Goal: Task Accomplishment & Management: Use online tool/utility

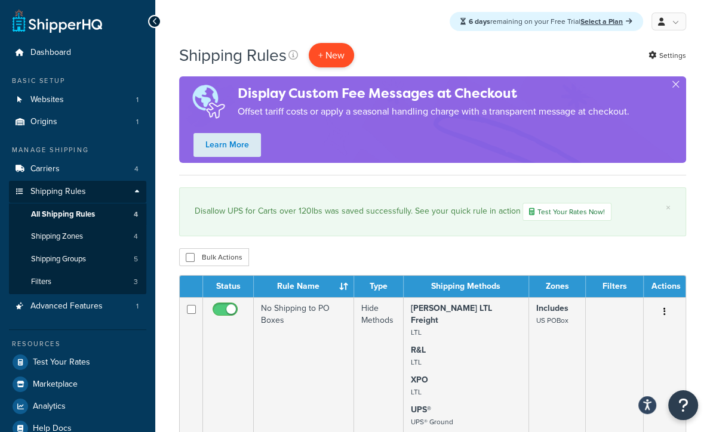
click at [337, 58] on p "+ New" at bounding box center [331, 55] width 45 height 24
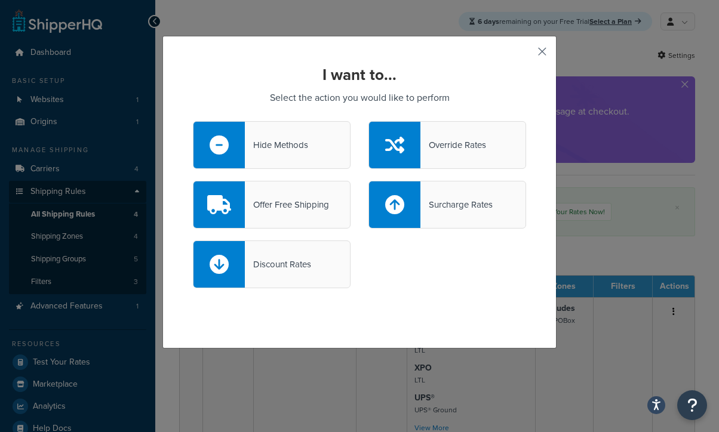
click at [526, 54] on button "button" at bounding box center [524, 55] width 3 height 3
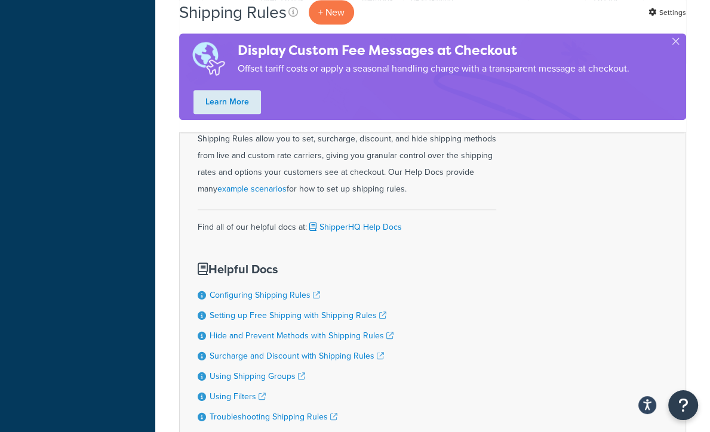
scroll to position [657, 0]
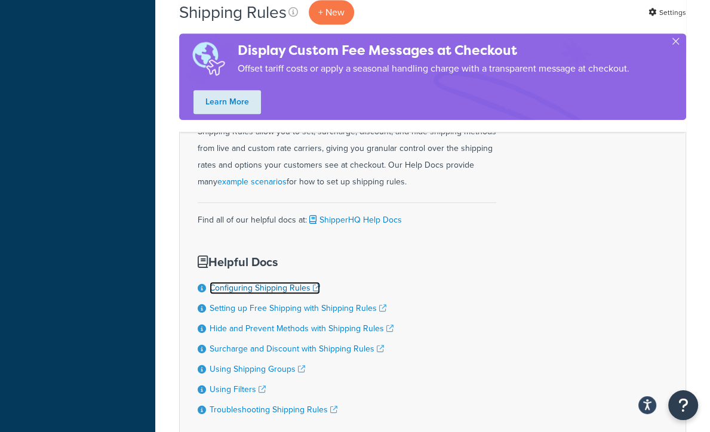
click at [303, 282] on link "Configuring Shipping Rules" at bounding box center [265, 288] width 110 height 13
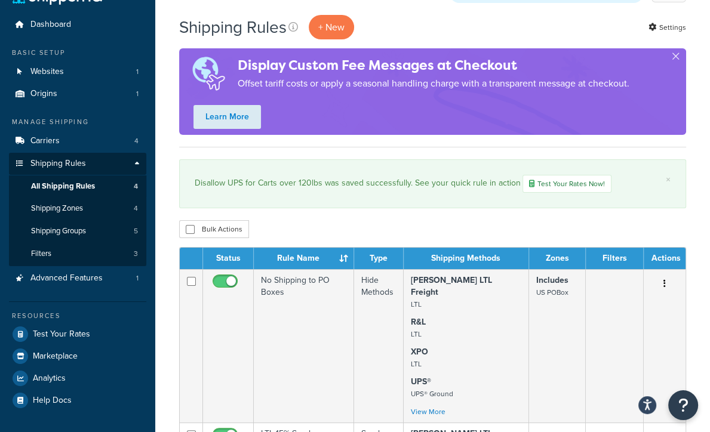
scroll to position [0, 0]
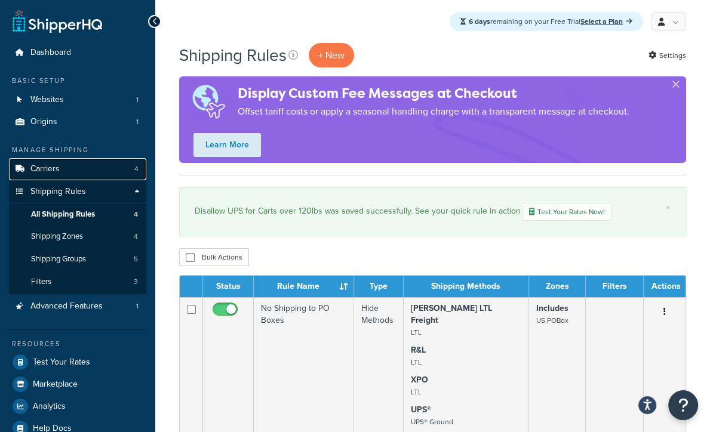
click at [75, 165] on link "Carriers 4" at bounding box center [77, 169] width 137 height 22
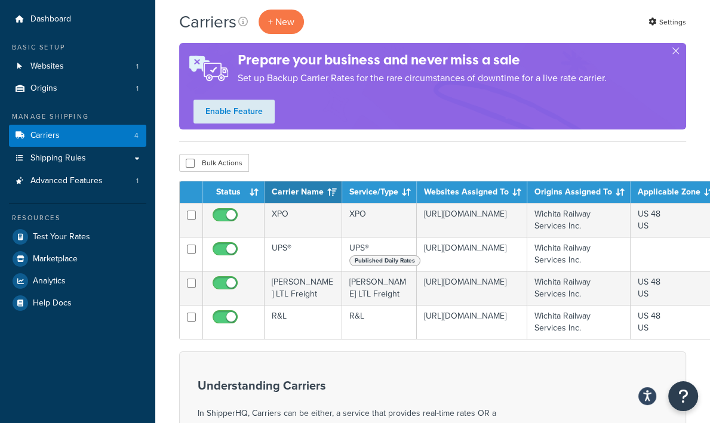
scroll to position [60, 0]
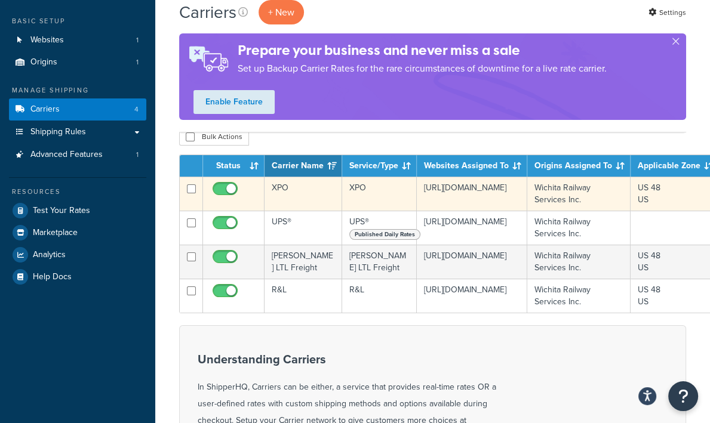
click at [300, 192] on td "XPO" at bounding box center [303, 194] width 78 height 34
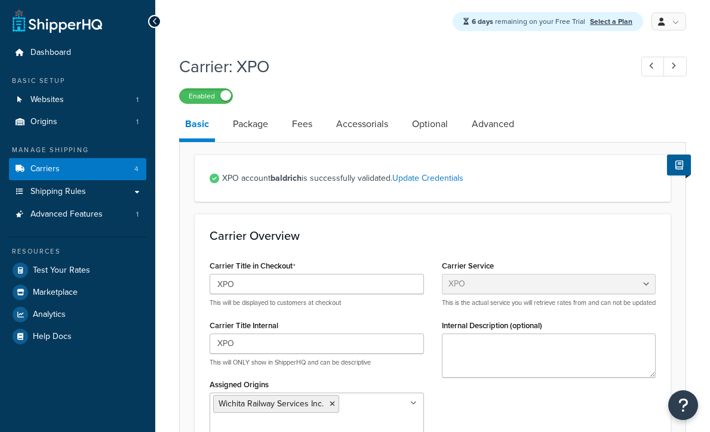
select select "xpoFreight"
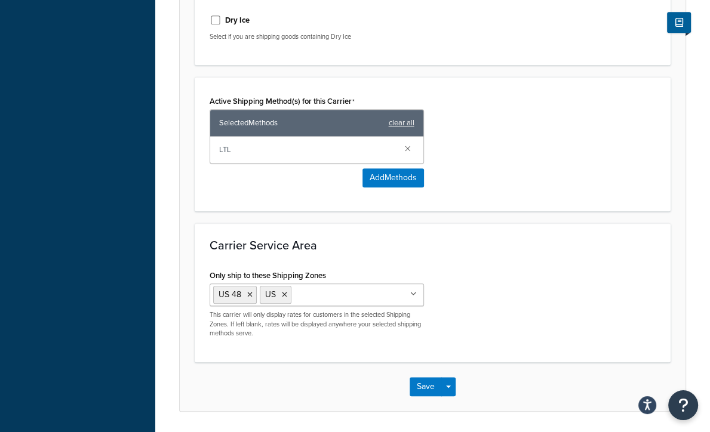
scroll to position [657, 0]
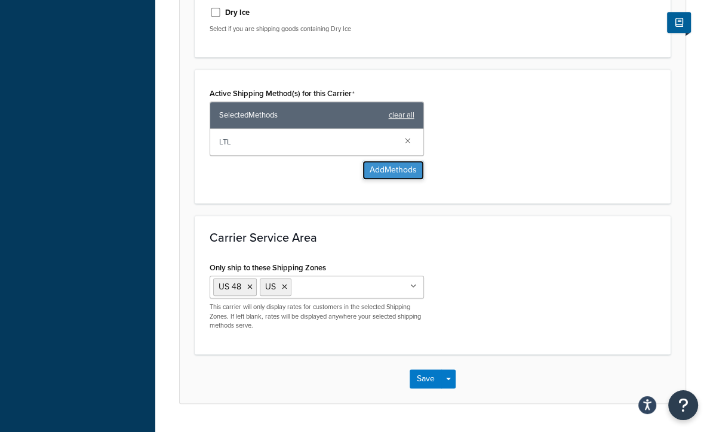
click at [387, 172] on button "Add Methods" at bounding box center [392, 170] width 61 height 19
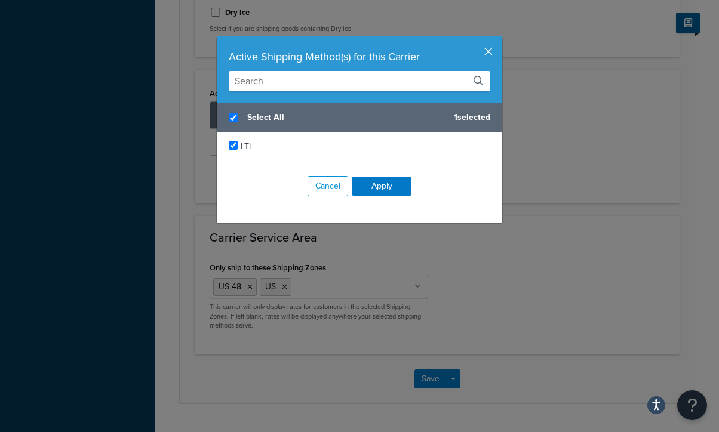
click at [499, 39] on button "button" at bounding box center [500, 37] width 3 height 3
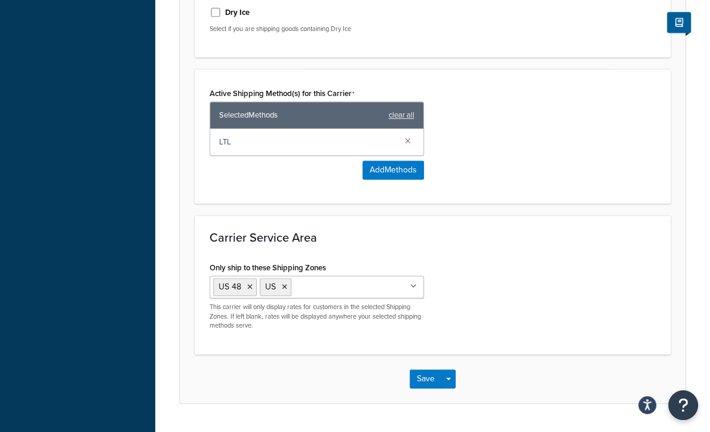
click at [412, 284] on icon at bounding box center [413, 286] width 7 height 7
click at [487, 262] on div "Only ship to these Shipping Zones US 48 US US APO [GEOGRAPHIC_DATA] POBox Add N…" at bounding box center [433, 299] width 464 height 80
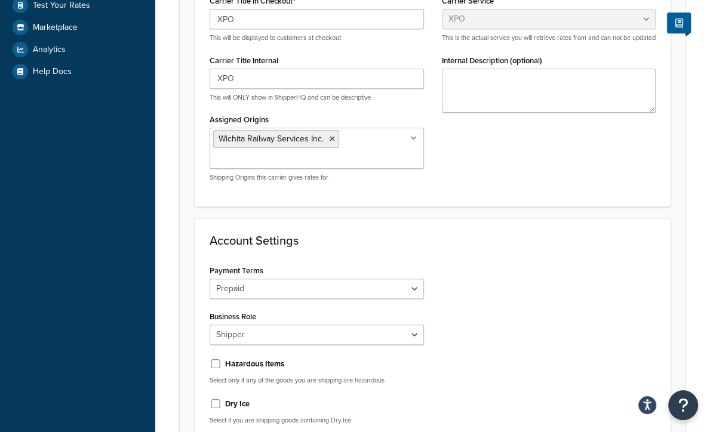
scroll to position [239, 0]
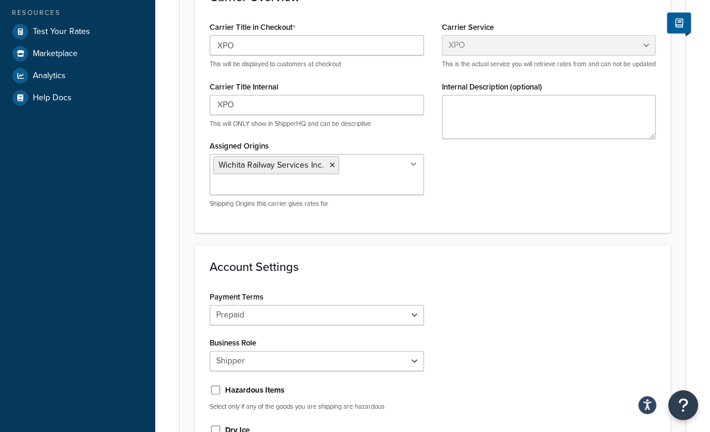
click at [540, 187] on div "Carrier Title in Checkout XPO This will be displayed to customers at checkout C…" at bounding box center [433, 118] width 464 height 199
click at [558, 281] on div "Account Settings Payment Terms Prepaid Collect Business Role Shipper Consignee …" at bounding box center [433, 360] width 476 height 231
click at [562, 295] on div "Payment Terms Prepaid Collect Business Role Shipper Consignee Third Party Hazar…" at bounding box center [433, 374] width 464 height 172
click at [547, 291] on div "Payment Terms Prepaid Collect Business Role Shipper Consignee Third Party Hazar…" at bounding box center [433, 374] width 464 height 172
click at [476, 174] on div "Carrier Title in Checkout XPO This will be displayed to customers at checkout C…" at bounding box center [433, 118] width 464 height 199
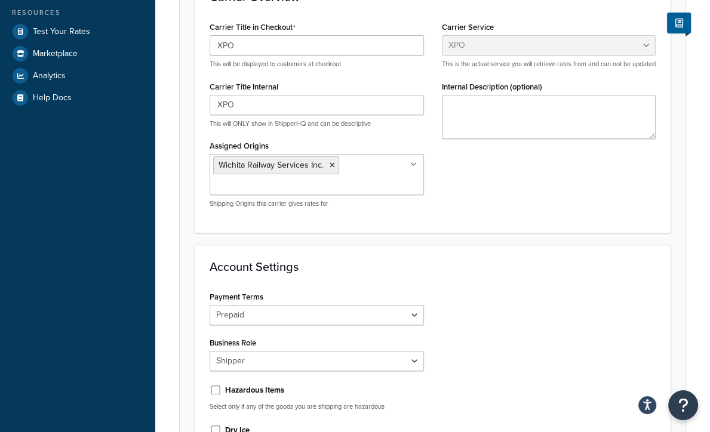
click at [543, 304] on div "Payment Terms Prepaid Collect Business Role Shipper Consignee Third Party Hazar…" at bounding box center [433, 374] width 464 height 172
click at [584, 262] on h3 "Account Settings" at bounding box center [433, 266] width 446 height 13
click at [604, 196] on div "Carrier Title in Checkout XPO This will be displayed to customers at checkout C…" at bounding box center [433, 118] width 464 height 199
click at [632, 139] on textarea "Internal Description (optional)" at bounding box center [549, 117] width 214 height 44
click at [647, 193] on div "Carrier Title in Checkout XPO This will be displayed to customers at checkout C…" at bounding box center [433, 118] width 464 height 199
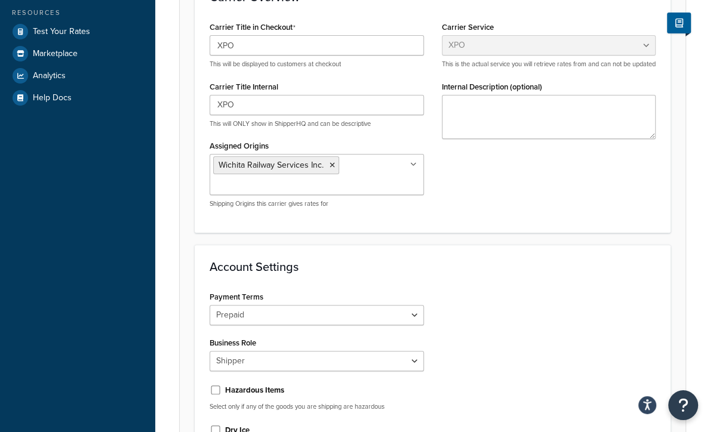
click at [575, 270] on h3 "Account Settings" at bounding box center [433, 266] width 446 height 13
click at [525, 298] on div "Payment Terms Prepaid Collect Business Role Shipper Consignee Third Party Hazar…" at bounding box center [433, 374] width 464 height 172
click at [471, 195] on div "Carrier Title in Checkout XPO This will be displayed to customers at checkout C…" at bounding box center [433, 118] width 464 height 199
click at [537, 180] on div "Carrier Title in Checkout XPO This will be displayed to customers at checkout C…" at bounding box center [433, 118] width 464 height 199
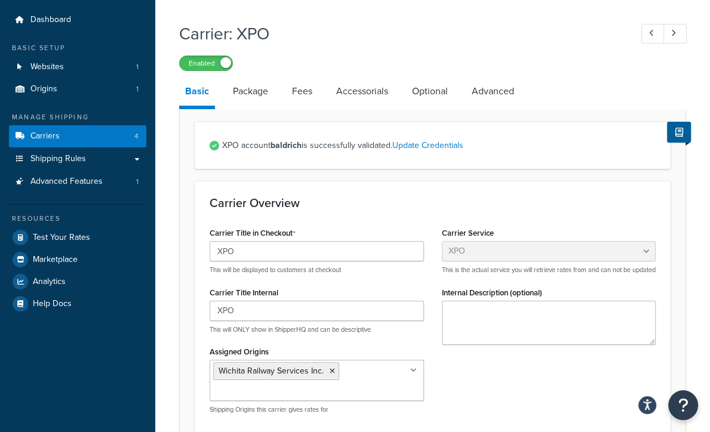
scroll to position [60, 0]
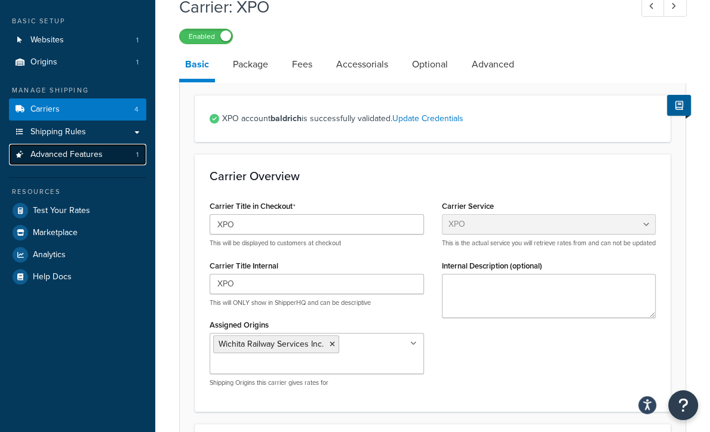
click at [72, 153] on span "Advanced Features" at bounding box center [66, 155] width 72 height 10
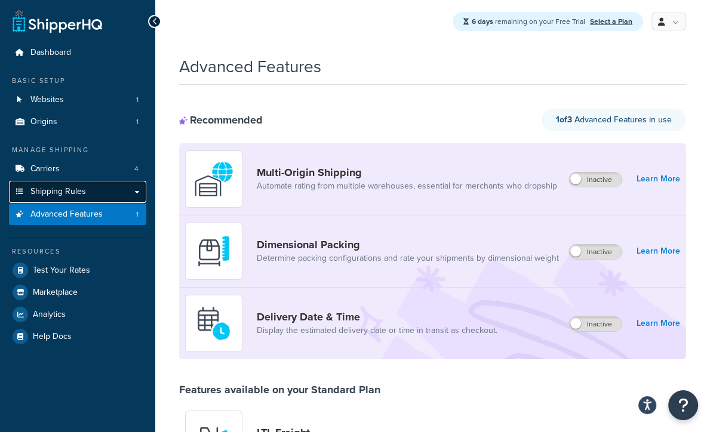
click at [81, 190] on span "Shipping Rules" at bounding box center [58, 192] width 56 height 10
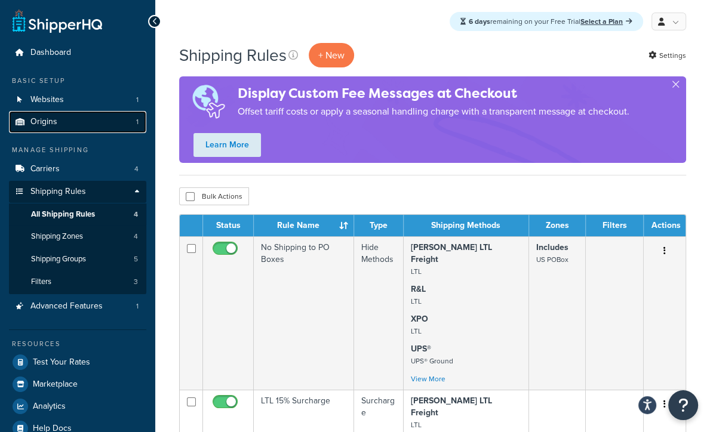
click at [48, 124] on span "Origins" at bounding box center [43, 122] width 27 height 10
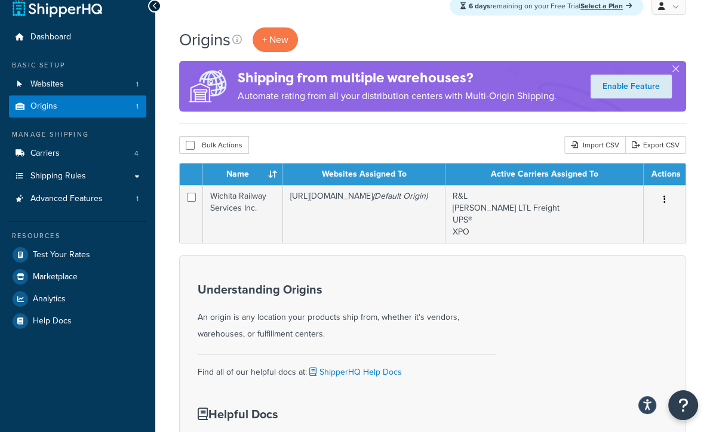
scroll to position [10, 0]
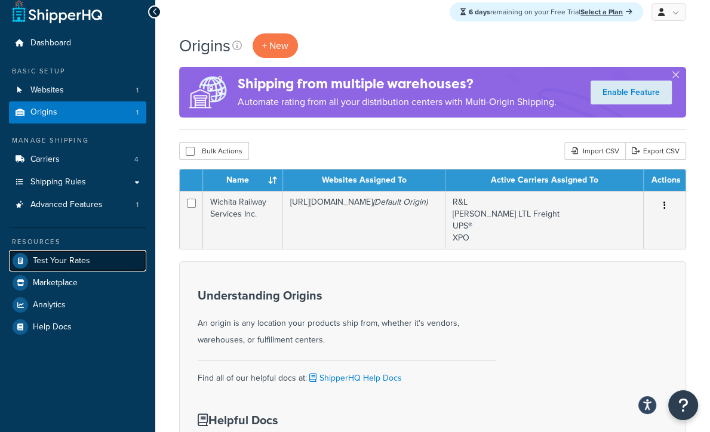
click at [69, 256] on span "Test Your Rates" at bounding box center [61, 261] width 57 height 10
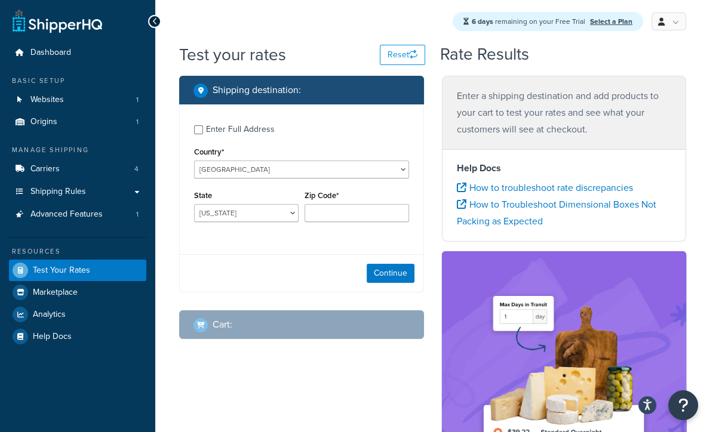
drag, startPoint x: 291, startPoint y: 248, endPoint x: 292, endPoint y: 277, distance: 29.3
click at [292, 248] on div "Enter Full Address Country* United States United Kingdom Afghanistan Åland Isla…" at bounding box center [301, 198] width 245 height 188
click at [287, 298] on div "Shipping destination : Enter Full Address Country* United States United Kingdom…" at bounding box center [301, 217] width 263 height 282
click at [276, 248] on div "Enter Full Address Country* United States United Kingdom Afghanistan Åland Isla…" at bounding box center [301, 198] width 245 height 188
click at [276, 238] on div "Enter Full Address Country* United States United Kingdom Afghanistan Åland Isla…" at bounding box center [302, 174] width 244 height 141
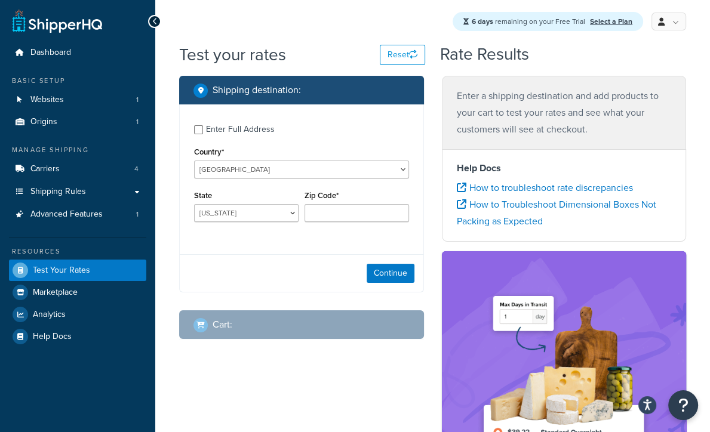
click at [320, 267] on div "Continue" at bounding box center [302, 273] width 244 height 38
click at [317, 252] on div "Enter Full Address Country* United States United Kingdom Afghanistan Åland Isla…" at bounding box center [301, 198] width 245 height 188
click at [284, 266] on div "Continue" at bounding box center [302, 273] width 244 height 38
click at [284, 260] on div "Continue" at bounding box center [302, 273] width 244 height 38
click at [246, 282] on div "Continue" at bounding box center [302, 273] width 244 height 38
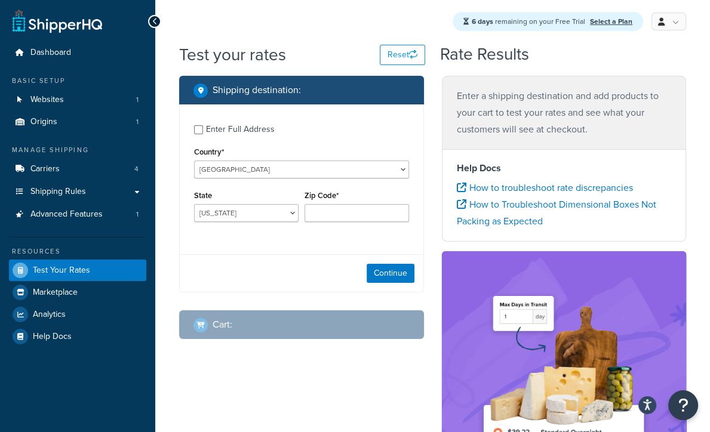
click at [247, 274] on div "Continue" at bounding box center [302, 273] width 244 height 38
click at [250, 251] on div "Enter Full Address Country* United States United Kingdom Afghanistan Åland Isla…" at bounding box center [301, 198] width 245 height 188
click at [245, 275] on div "Continue" at bounding box center [302, 273] width 244 height 38
click at [241, 290] on div "Continue" at bounding box center [302, 273] width 244 height 38
click at [224, 251] on div "Enter Full Address Country* United States United Kingdom Afghanistan Åland Isla…" at bounding box center [301, 198] width 245 height 188
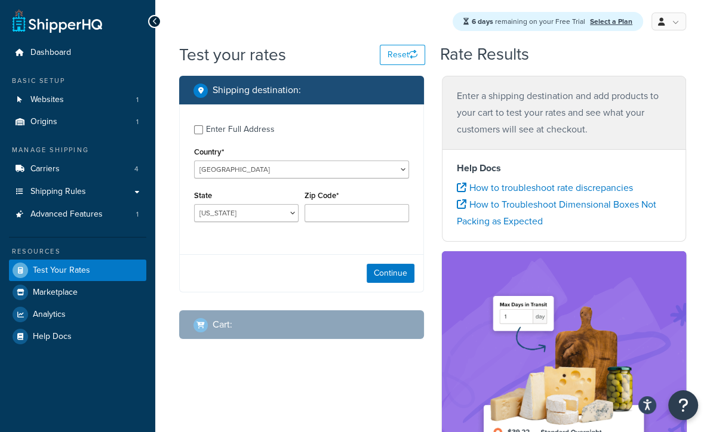
click at [272, 235] on div "Enter Full Address Country* United States United Kingdom Afghanistan Åland Isla…" at bounding box center [302, 174] width 244 height 141
click at [309, 255] on div "Continue" at bounding box center [302, 273] width 244 height 38
click at [272, 386] on div "Shipping destination : Enter Full Address Country* United States United Kingdom…" at bounding box center [432, 358] width 525 height 564
click at [202, 386] on div "Shipping destination : Enter Full Address Country* United States United Kingdom…" at bounding box center [432, 358] width 525 height 564
drag, startPoint x: 294, startPoint y: 365, endPoint x: 289, endPoint y: 355, distance: 11.2
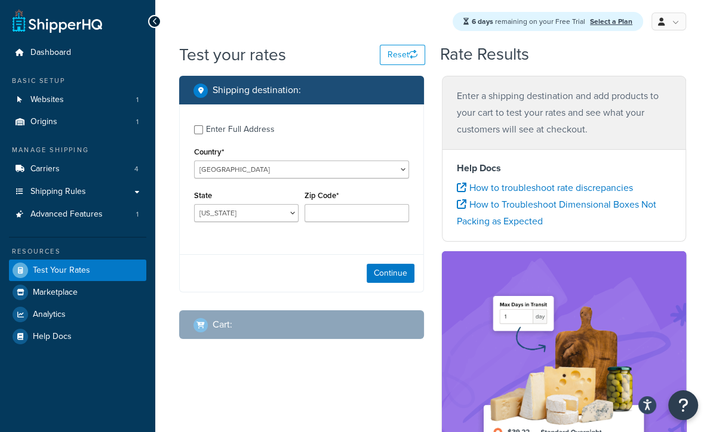
click at [297, 366] on div "Shipping destination : Enter Full Address Country* United States United Kingdom…" at bounding box center [432, 358] width 525 height 564
click at [289, 352] on div "Shipping destination : Enter Full Address Country* United States United Kingdom…" at bounding box center [301, 217] width 263 height 282
click at [326, 359] on div "Shipping destination : Enter Full Address Country* United States United Kingdom…" at bounding box center [432, 358] width 525 height 564
drag, startPoint x: 362, startPoint y: 383, endPoint x: 371, endPoint y: 387, distance: 9.1
click at [371, 387] on div "Shipping destination : Enter Full Address Country* United States United Kingdom…" at bounding box center [432, 358] width 525 height 564
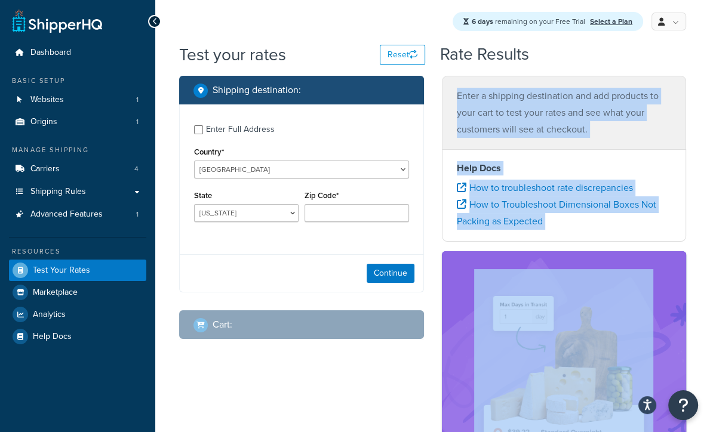
click at [408, 389] on div "Shipping destination : Enter Full Address Country* United States United Kingdom…" at bounding box center [432, 358] width 525 height 564
drag, startPoint x: 408, startPoint y: 389, endPoint x: 418, endPoint y: 420, distance: 31.9
click at [418, 420] on div "Shipping destination : Enter Full Address Country* United States United Kingdom…" at bounding box center [432, 358] width 525 height 564
click at [433, 420] on div "Enter a shipping destination and add products to your cart to test your rates a…" at bounding box center [564, 358] width 263 height 564
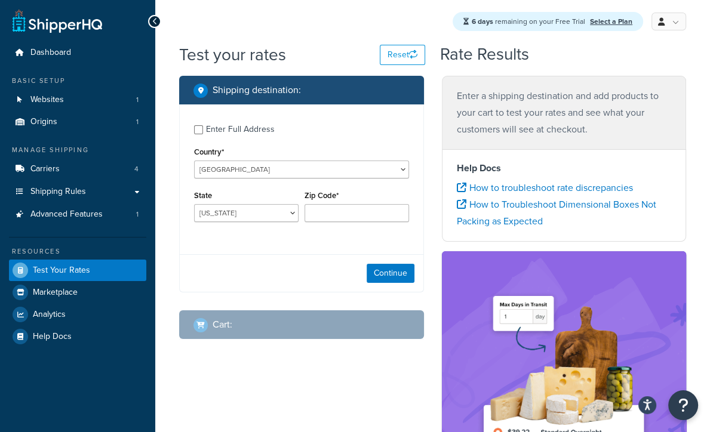
click at [310, 401] on div "Shipping destination : Enter Full Address Country* United States United Kingdom…" at bounding box center [432, 358] width 525 height 564
click at [288, 387] on div "Shipping destination : Enter Full Address Country* United States United Kingdom…" at bounding box center [432, 358] width 525 height 564
click at [269, 379] on div "Shipping destination : Enter Full Address Country* United States United Kingdom…" at bounding box center [432, 358] width 525 height 564
click at [347, 361] on div "Shipping destination : Enter Full Address Country* United States United Kingdom…" at bounding box center [432, 358] width 525 height 564
click at [377, 377] on div "Shipping destination : Enter Full Address Country* United States United Kingdom…" at bounding box center [432, 358] width 525 height 564
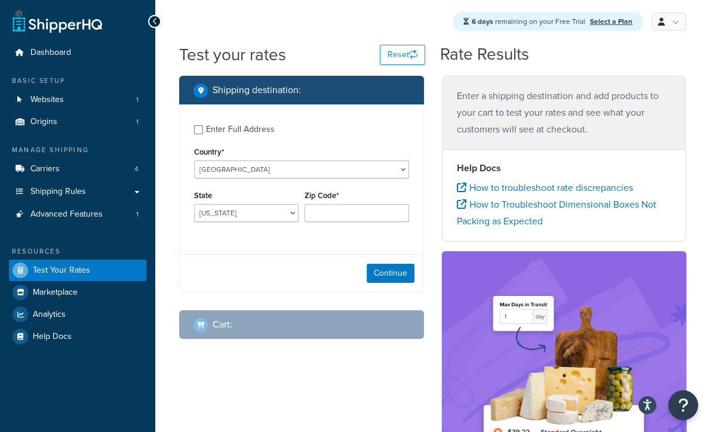
click at [300, 267] on div "Continue" at bounding box center [302, 273] width 244 height 38
click at [334, 343] on div "Shipping destination : Enter Full Address Country* United States United Kingdom…" at bounding box center [301, 217] width 263 height 282
click at [372, 388] on div "Shipping destination : Enter Full Address Country* United States United Kingdom…" at bounding box center [432, 358] width 525 height 564
drag, startPoint x: 362, startPoint y: 369, endPoint x: 368, endPoint y: 380, distance: 12.1
click at [368, 380] on div "Shipping destination : Enter Full Address Country* United States United Kingdom…" at bounding box center [432, 358] width 525 height 564
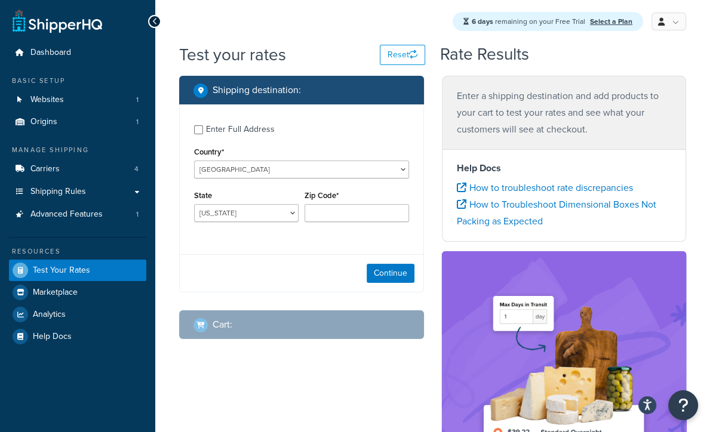
click at [354, 363] on div "Shipping destination : Enter Full Address Country* United States United Kingdom…" at bounding box center [432, 358] width 525 height 564
click at [355, 360] on div "Shipping destination : Enter Full Address Country* United States United Kingdom…" at bounding box center [432, 358] width 525 height 564
drag, startPoint x: 248, startPoint y: 271, endPoint x: 235, endPoint y: 264, distance: 15.5
click at [248, 271] on div "Continue" at bounding box center [302, 273] width 244 height 38
click at [233, 262] on div "Continue" at bounding box center [302, 273] width 244 height 38
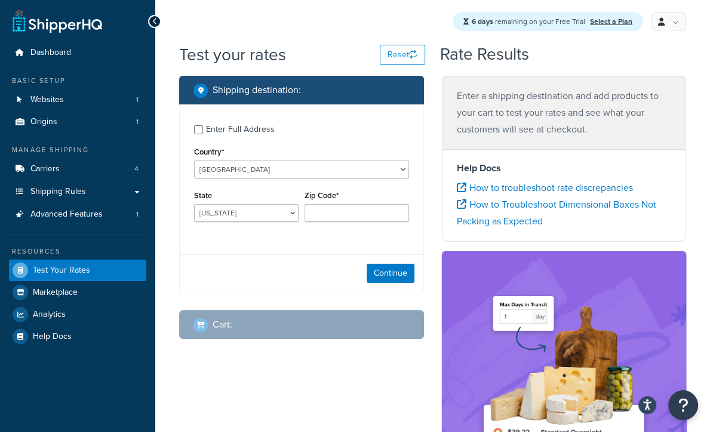
drag, startPoint x: 218, startPoint y: 241, endPoint x: 199, endPoint y: 235, distance: 20.0
click at [218, 241] on div "Enter Full Address Country* United States United Kingdom Afghanistan Åland Isla…" at bounding box center [302, 174] width 244 height 141
click at [198, 235] on div "Enter Full Address Country* United States United Kingdom Afghanistan Åland Isla…" at bounding box center [302, 174] width 244 height 141
click at [288, 261] on div "Continue" at bounding box center [302, 273] width 244 height 38
click at [299, 269] on div "Continue" at bounding box center [302, 273] width 244 height 38
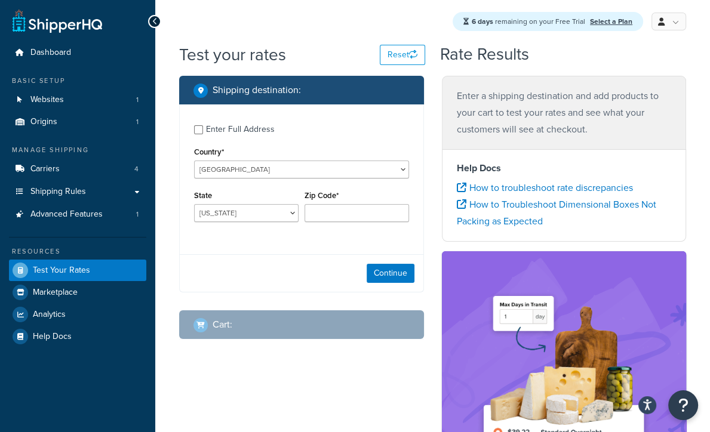
click at [357, 362] on div "Shipping destination : Enter Full Address Country* United States United Kingdom…" at bounding box center [432, 358] width 525 height 564
click at [372, 382] on div "Shipping destination : Enter Full Address Country* United States United Kingdom…" at bounding box center [432, 358] width 525 height 564
click at [362, 377] on div "Shipping destination : Enter Full Address Country* United States United Kingdom…" at bounding box center [432, 358] width 525 height 564
click at [329, 367] on div "Shipping destination : Enter Full Address Country* United States United Kingdom…" at bounding box center [432, 358] width 525 height 564
click at [381, 373] on div "Shipping destination : Enter Full Address Country* United States United Kingdom…" at bounding box center [432, 358] width 525 height 564
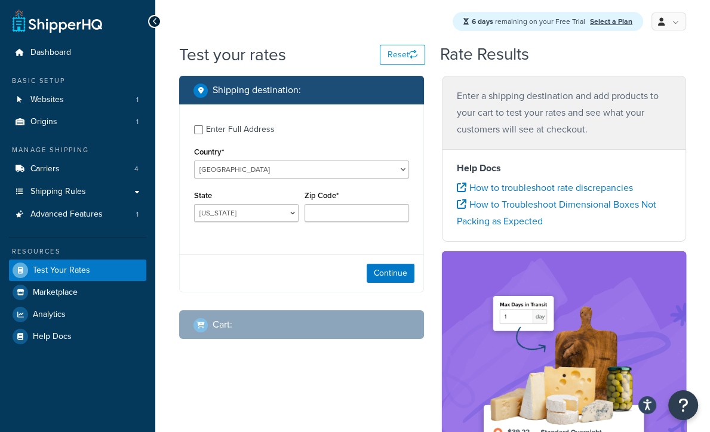
click at [361, 358] on div "Shipping destination : Enter Full Address Country* United States United Kingdom…" at bounding box center [432, 358] width 525 height 564
click at [289, 280] on div "Continue" at bounding box center [302, 273] width 244 height 38
click at [266, 273] on div "Continue" at bounding box center [302, 273] width 244 height 38
click at [269, 380] on div "Shipping destination : Enter Full Address Country* United States United Kingdom…" at bounding box center [432, 358] width 525 height 564
click at [296, 366] on div "Shipping destination : Enter Full Address Country* United States United Kingdom…" at bounding box center [432, 358] width 525 height 564
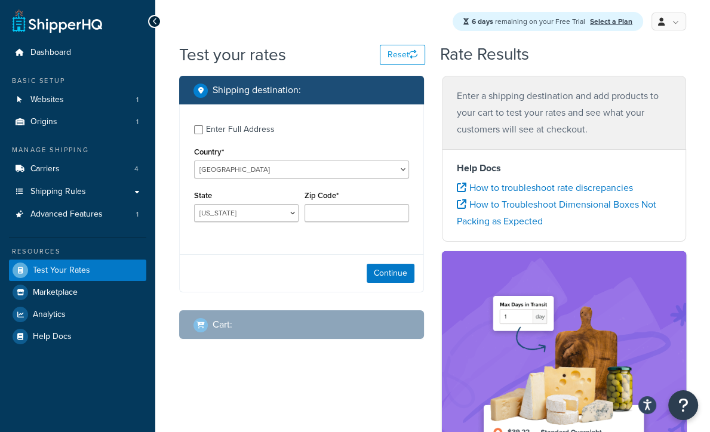
click at [389, 409] on div "Shipping destination : Enter Full Address Country* United States United Kingdom…" at bounding box center [432, 358] width 525 height 564
click at [350, 392] on div "Shipping destination : Enter Full Address Country* United States United Kingdom…" at bounding box center [432, 358] width 525 height 564
click at [306, 387] on div "Shipping destination : Enter Full Address Country* United States United Kingdom…" at bounding box center [432, 358] width 525 height 564
click at [295, 373] on div "Shipping destination : Enter Full Address Country* United States United Kingdom…" at bounding box center [432, 358] width 525 height 564
click at [288, 362] on div "Shipping destination : Enter Full Address Country* United States United Kingdom…" at bounding box center [432, 358] width 525 height 564
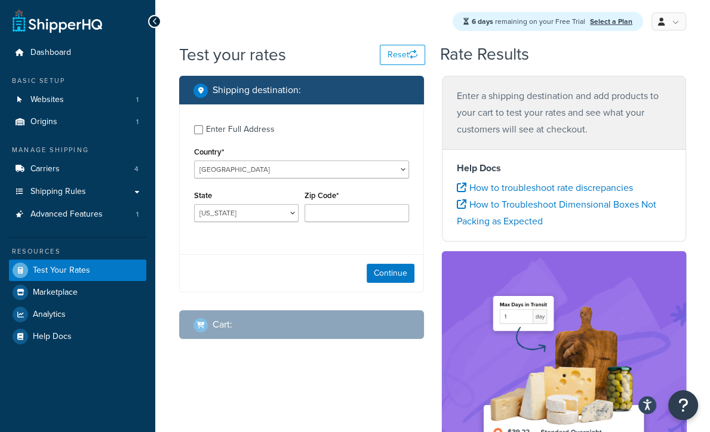
click at [282, 358] on div "Shipping destination : Enter Full Address Country* United States United Kingdom…" at bounding box center [432, 358] width 525 height 564
drag, startPoint x: 165, startPoint y: 217, endPoint x: 169, endPoint y: 226, distance: 9.6
click at [165, 217] on div "Test your rates Reset Rate Results Shipping destination : Enter Full Address Co…" at bounding box center [432, 356] width 555 height 627
click at [169, 226] on div "Test your rates Reset Rate Results Shipping destination : Enter Full Address Co…" at bounding box center [432, 356] width 555 height 627
click at [236, 267] on div "Continue" at bounding box center [302, 273] width 244 height 38
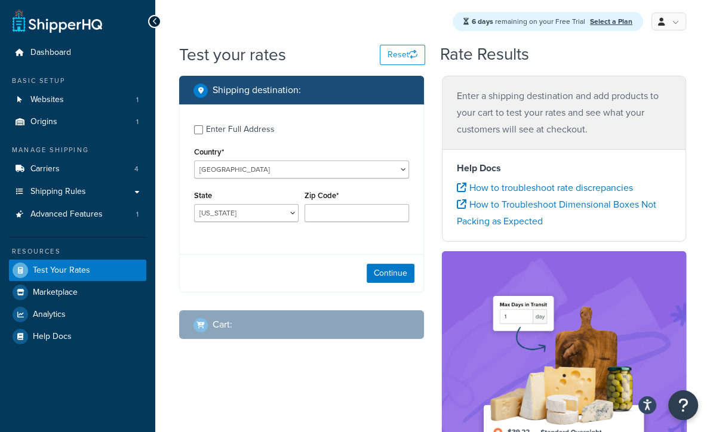
click at [265, 272] on div "Continue" at bounding box center [302, 273] width 244 height 38
click at [315, 378] on div "Shipping destination : Enter Full Address Country* United States United Kingdom…" at bounding box center [432, 358] width 525 height 564
click at [316, 391] on div "Shipping destination : Enter Full Address Country* United States United Kingdom…" at bounding box center [432, 358] width 525 height 564
drag, startPoint x: 316, startPoint y: 391, endPoint x: 321, endPoint y: 402, distance: 12.3
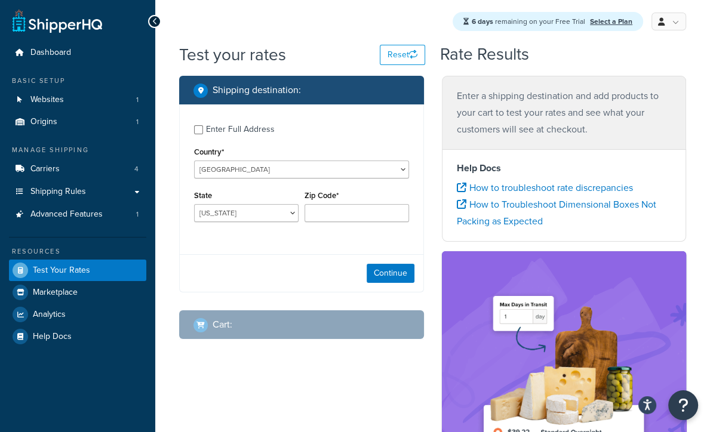
click at [321, 402] on div "Shipping destination : Enter Full Address Country* United States United Kingdom…" at bounding box center [432, 358] width 525 height 564
click at [299, 387] on div "Shipping destination : Enter Full Address Country* United States United Kingdom…" at bounding box center [432, 358] width 525 height 564
click at [352, 369] on div "Shipping destination : Enter Full Address Country* United States United Kingdom…" at bounding box center [432, 358] width 525 height 564
click at [318, 355] on div "Shipping destination : Enter Full Address Country* United States United Kingdom…" at bounding box center [301, 217] width 263 height 282
click at [286, 286] on div "Continue" at bounding box center [302, 273] width 244 height 38
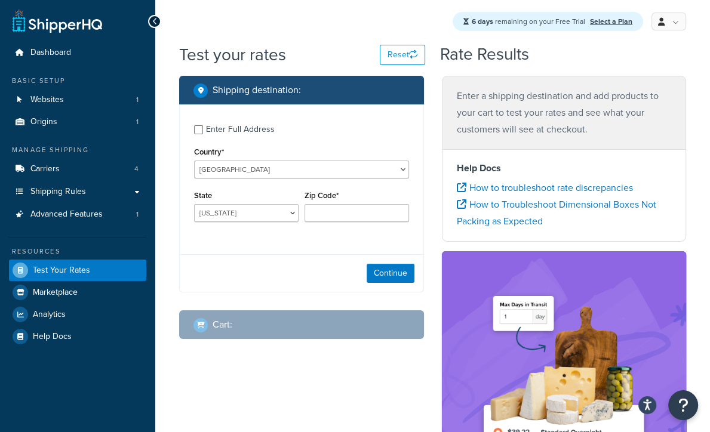
click at [281, 272] on div "Continue" at bounding box center [302, 273] width 244 height 38
click at [279, 269] on div "Continue" at bounding box center [302, 273] width 244 height 38
click at [278, 267] on div "Continue" at bounding box center [302, 273] width 244 height 38
click at [270, 248] on div "Enter Full Address Country* United States United Kingdom Afghanistan Åland Isla…" at bounding box center [301, 198] width 245 height 188
click at [270, 246] on div "Enter Full Address Country* United States United Kingdom Afghanistan Åland Isla…" at bounding box center [301, 198] width 245 height 188
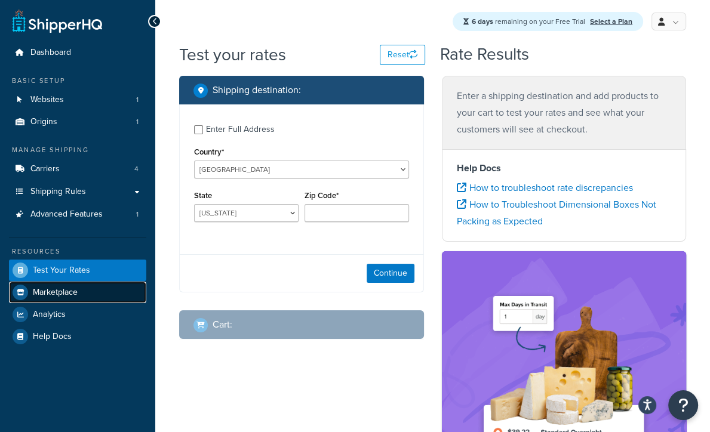
click at [60, 292] on span "Marketplace" at bounding box center [55, 293] width 45 height 10
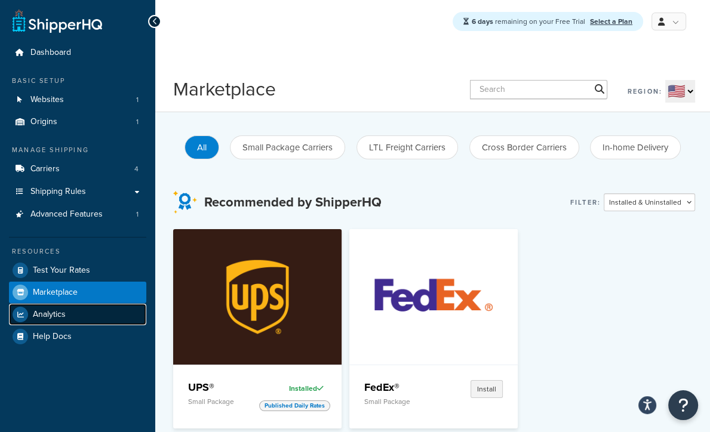
click at [65, 310] on span "Analytics" at bounding box center [49, 315] width 33 height 10
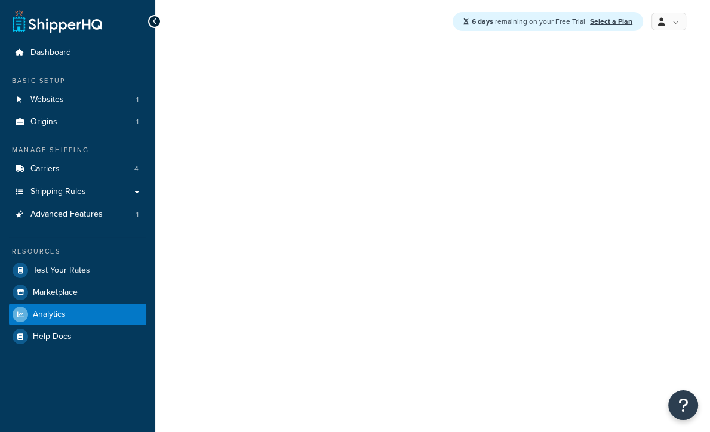
select select "last_7_days"
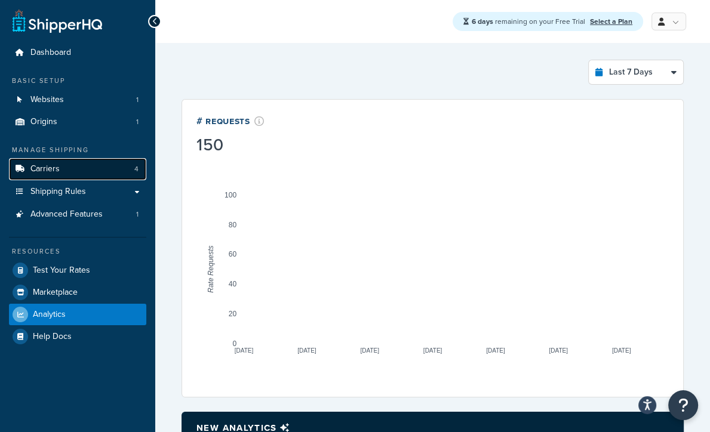
click at [78, 169] on link "Carriers 4" at bounding box center [77, 169] width 137 height 22
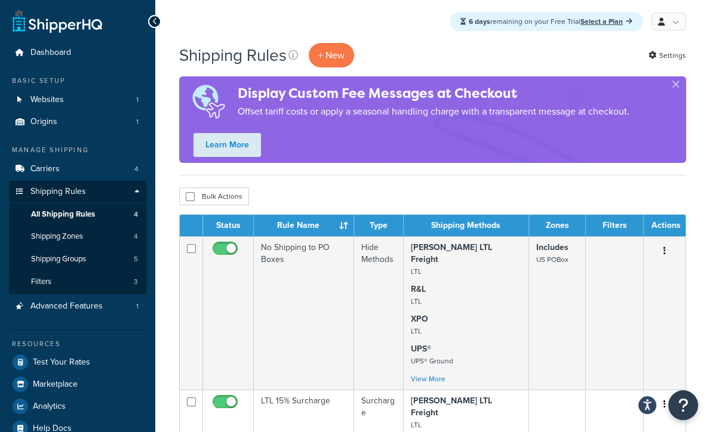
drag, startPoint x: 456, startPoint y: 191, endPoint x: 439, endPoint y: 193, distance: 16.8
click at [456, 191] on div "Bulk Actions Duplicate Delete" at bounding box center [432, 196] width 507 height 18
click at [420, 193] on div "Bulk Actions Duplicate Delete" at bounding box center [432, 196] width 507 height 18
click at [299, 190] on div "Bulk Actions Duplicate [GEOGRAPHIC_DATA]" at bounding box center [432, 196] width 507 height 18
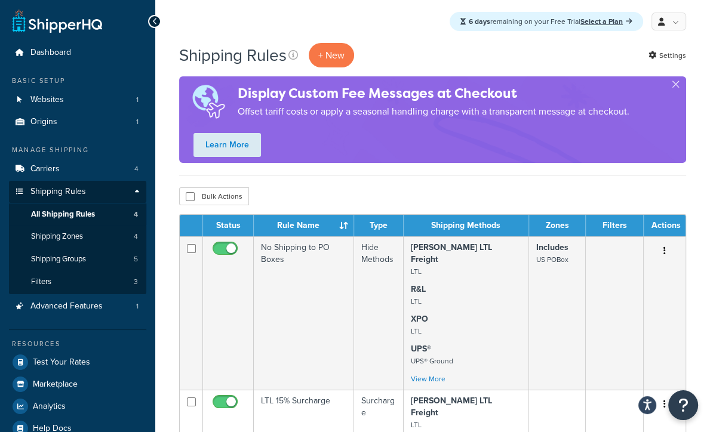
click at [437, 194] on div "Bulk Actions Duplicate [GEOGRAPHIC_DATA]" at bounding box center [432, 196] width 507 height 18
click at [470, 193] on div "Bulk Actions Duplicate [GEOGRAPHIC_DATA]" at bounding box center [432, 196] width 507 height 18
click at [507, 190] on div "Bulk Actions Duplicate [GEOGRAPHIC_DATA]" at bounding box center [432, 196] width 507 height 18
drag, startPoint x: 603, startPoint y: 185, endPoint x: 608, endPoint y: 190, distance: 6.8
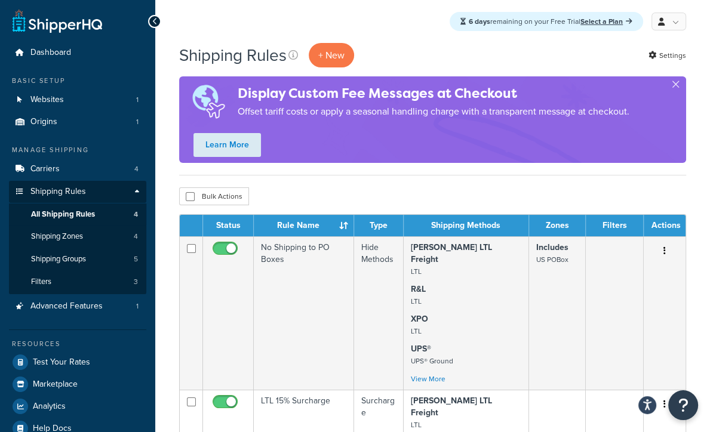
click at [614, 197] on div "Bulk Actions Duplicate [GEOGRAPHIC_DATA]" at bounding box center [432, 196] width 507 height 18
drag, startPoint x: 450, startPoint y: 205, endPoint x: 424, endPoint y: 190, distance: 29.7
click at [446, 205] on div "Bulk Actions Duplicate [GEOGRAPHIC_DATA]" at bounding box center [432, 196] width 507 height 18
click at [424, 190] on div "Bulk Actions Duplicate [GEOGRAPHIC_DATA]" at bounding box center [432, 196] width 507 height 18
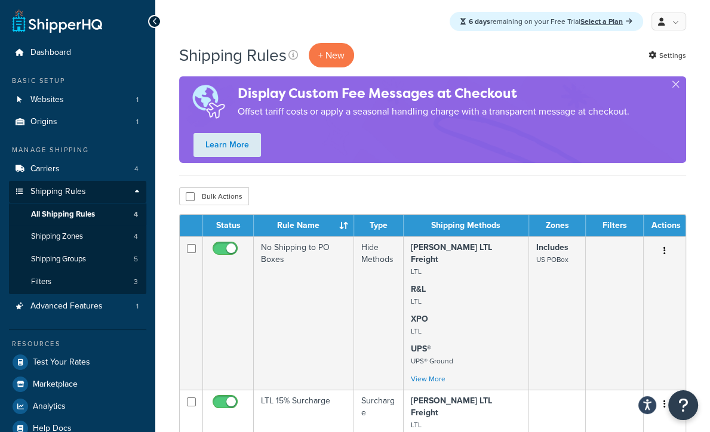
drag, startPoint x: 445, startPoint y: 182, endPoint x: 474, endPoint y: 186, distance: 29.0
click at [683, 189] on div "Bulk Actions Duplicate [GEOGRAPHIC_DATA]" at bounding box center [432, 196] width 507 height 18
click at [657, 187] on div "Bulk Actions Duplicate [GEOGRAPHIC_DATA]" at bounding box center [432, 196] width 507 height 18
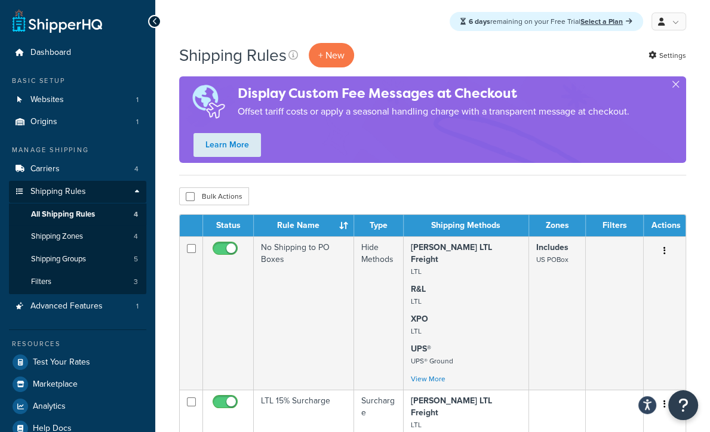
drag, startPoint x: 618, startPoint y: 186, endPoint x: 602, endPoint y: 188, distance: 16.3
click at [602, 188] on div "Bulk Actions Duplicate [GEOGRAPHIC_DATA]" at bounding box center [432, 196] width 507 height 18
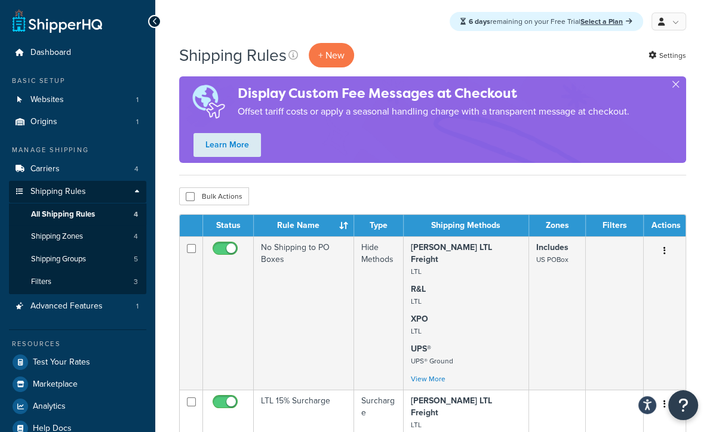
click at [466, 188] on div "Bulk Actions Duplicate [GEOGRAPHIC_DATA]" at bounding box center [432, 196] width 507 height 18
click at [449, 188] on div "Bulk Actions Duplicate [GEOGRAPHIC_DATA]" at bounding box center [432, 196] width 507 height 18
click at [390, 188] on div "Bulk Actions Duplicate [GEOGRAPHIC_DATA]" at bounding box center [432, 196] width 507 height 18
click at [379, 188] on div "Bulk Actions Duplicate [GEOGRAPHIC_DATA]" at bounding box center [432, 196] width 507 height 18
click at [340, 188] on div "Bulk Actions Duplicate [GEOGRAPHIC_DATA]" at bounding box center [432, 196] width 507 height 18
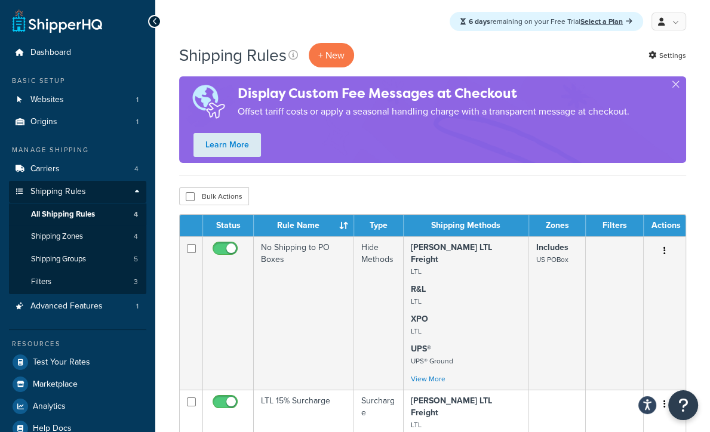
click at [329, 188] on div "Bulk Actions Duplicate [GEOGRAPHIC_DATA]" at bounding box center [432, 196] width 507 height 18
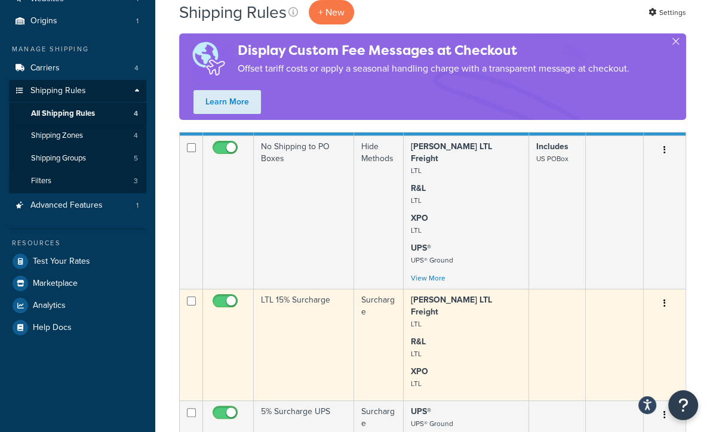
scroll to position [119, 0]
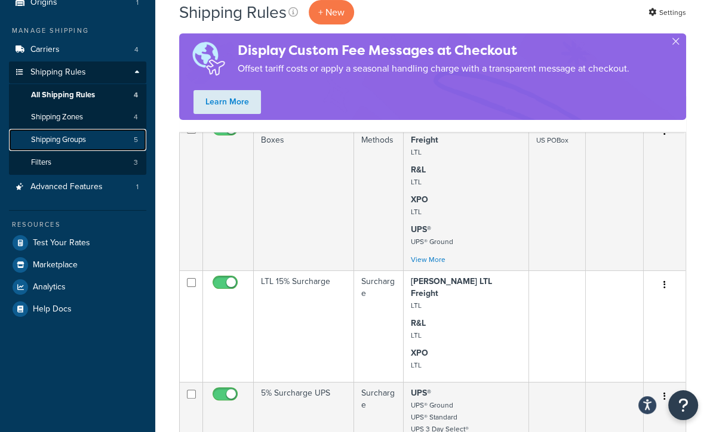
click at [58, 138] on span "Shipping Groups" at bounding box center [58, 140] width 55 height 10
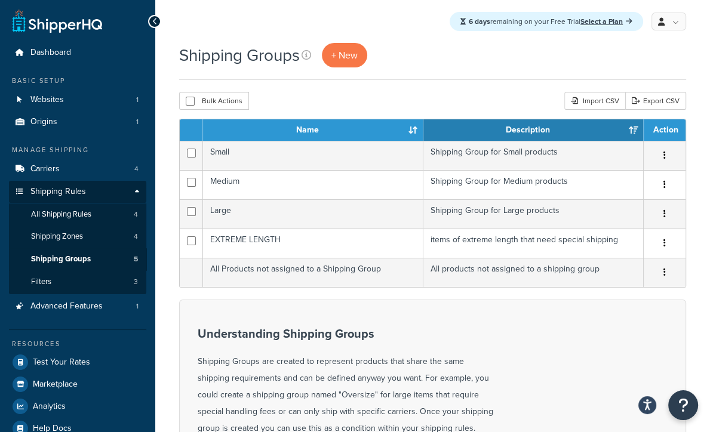
drag, startPoint x: 189, startPoint y: 153, endPoint x: 463, endPoint y: 322, distance: 322.1
click at [93, 217] on link "All Shipping Rules 4" at bounding box center [77, 215] width 137 height 22
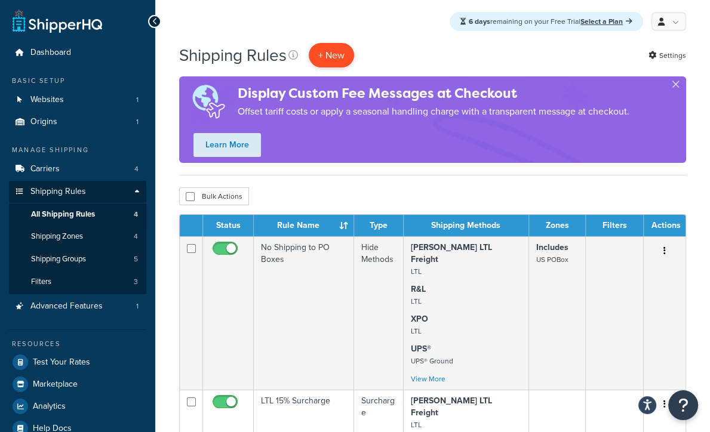
click at [348, 50] on p "+ New" at bounding box center [331, 55] width 45 height 24
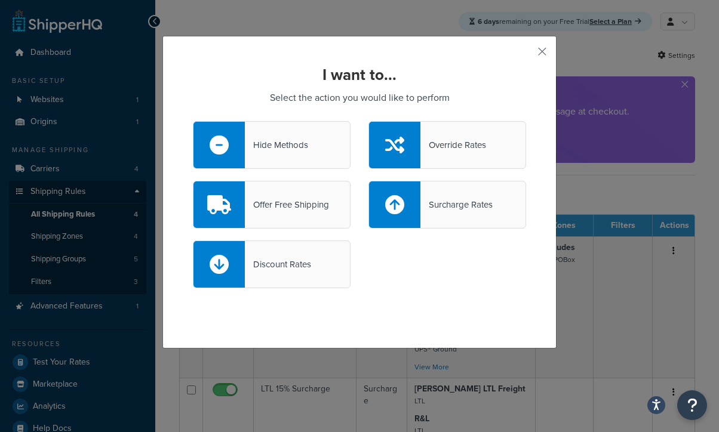
click at [401, 162] on div at bounding box center [394, 145] width 51 height 47
click at [0, 0] on input "Override Rates" at bounding box center [0, 0] width 0 height 0
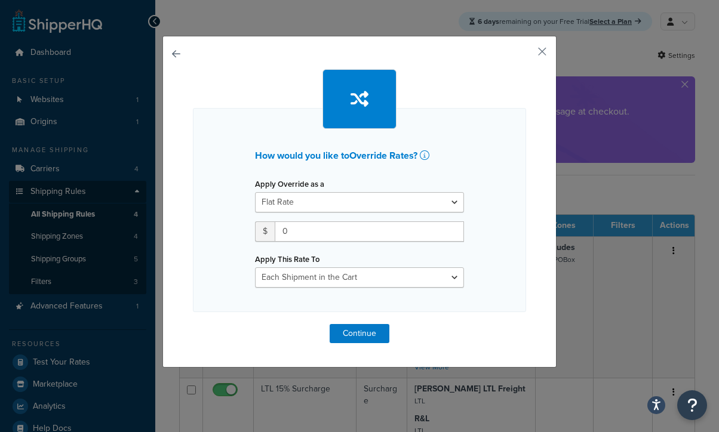
click at [193, 324] on button "button" at bounding box center [193, 324] width 0 height 0
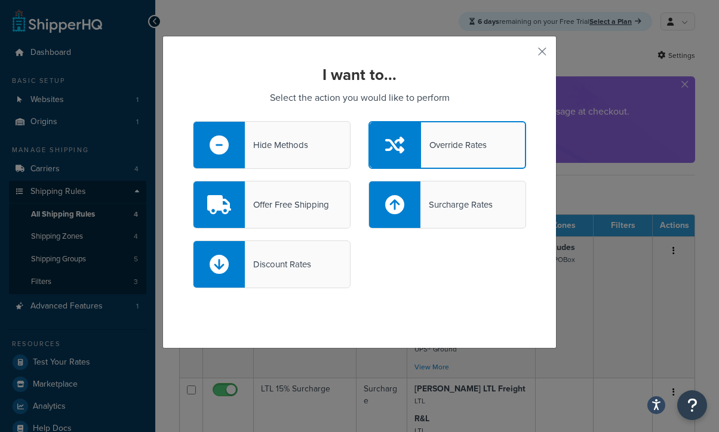
click at [278, 149] on div "Hide Methods" at bounding box center [276, 145] width 63 height 17
click at [0, 0] on input "Hide Methods" at bounding box center [0, 0] width 0 height 0
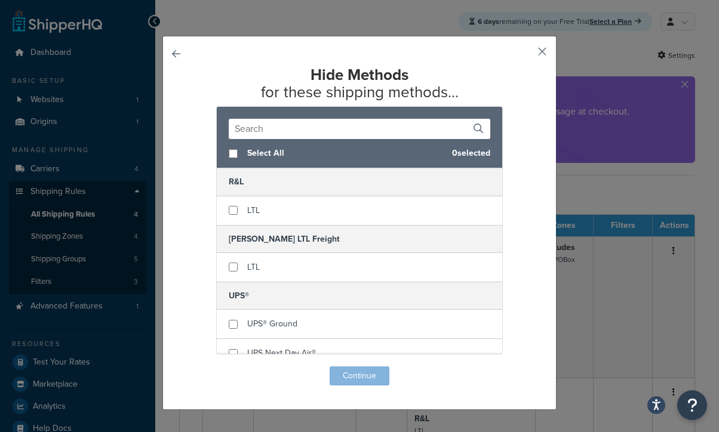
click at [526, 54] on button "button" at bounding box center [524, 55] width 3 height 3
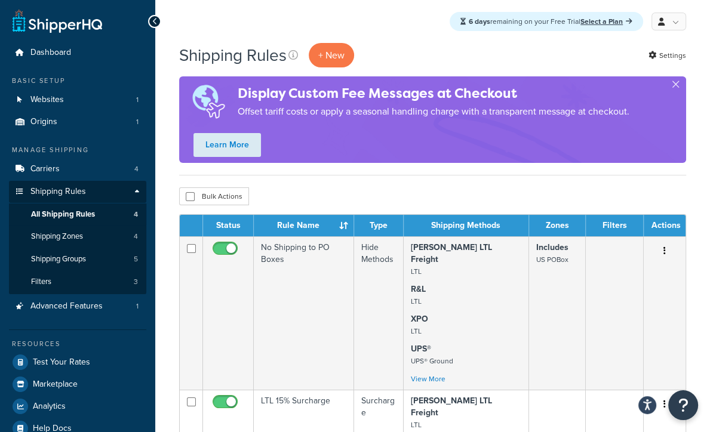
click at [383, 45] on div "Shipping Rules + New Settings" at bounding box center [432, 55] width 507 height 24
click at [369, 33] on div "6 days remaining on your Free Trial Select a Plan My Profile Billing Global Set…" at bounding box center [432, 21] width 555 height 43
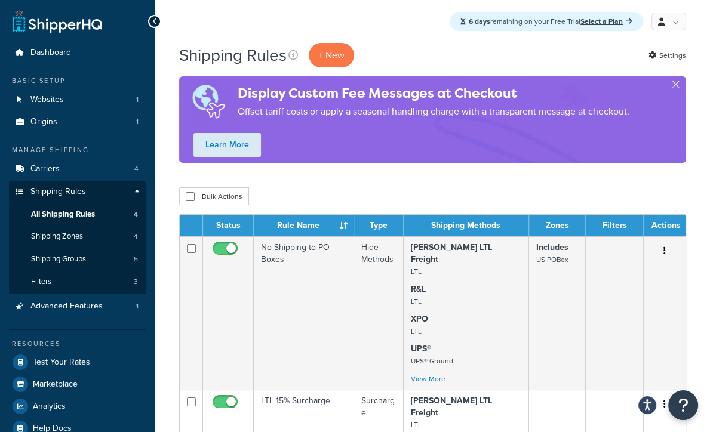
drag, startPoint x: 211, startPoint y: 14, endPoint x: 221, endPoint y: 14, distance: 10.1
click at [211, 14] on div "6 days remaining on your Free Trial Select a Plan My Profile Billing Global Set…" at bounding box center [432, 21] width 555 height 43
click at [235, 14] on div "6 days remaining on your Free Trial Select a Plan My Profile Billing Global Set…" at bounding box center [432, 21] width 555 height 43
click at [218, 13] on div "6 days remaining on your Free Trial Select a Plan My Profile Billing Global Set…" at bounding box center [432, 21] width 555 height 43
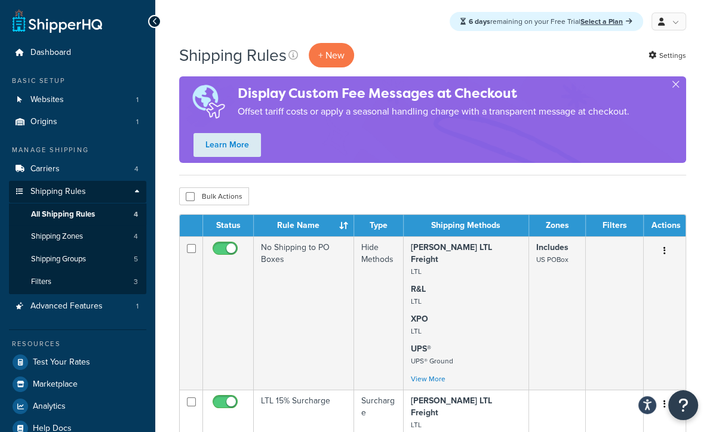
click at [211, 13] on div "6 days remaining on your Free Trial Select a Plan My Profile Billing Global Set…" at bounding box center [432, 21] width 555 height 43
click at [344, 11] on div "6 days remaining on your Free Trial Select a Plan My Profile Billing Global Set…" at bounding box center [432, 21] width 555 height 43
click at [329, 13] on div "6 days remaining on your Free Trial Select a Plan My Profile Billing Global Set…" at bounding box center [432, 21] width 555 height 43
click at [304, 17] on div "6 days remaining on your Free Trial Select a Plan My Profile Billing Global Set…" at bounding box center [432, 21] width 555 height 43
click at [291, 17] on div "6 days remaining on your Free Trial Select a Plan My Profile Billing Global Set…" at bounding box center [432, 21] width 555 height 43
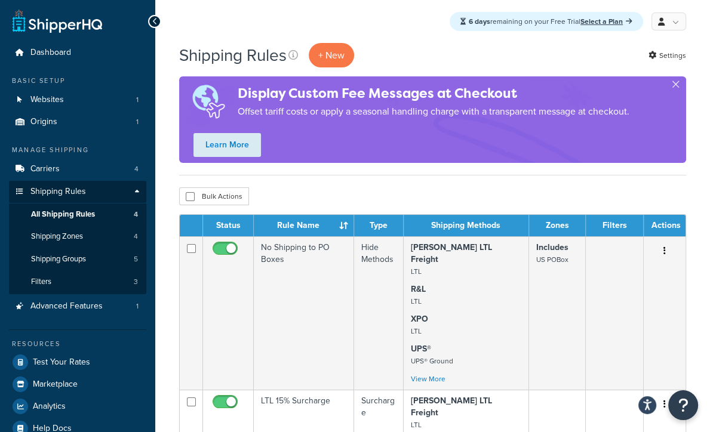
click at [388, 17] on div "6 days remaining on your Free Trial Select a Plan My Profile Billing Global Set…" at bounding box center [432, 21] width 555 height 43
click at [384, 27] on div "6 days remaining on your Free Trial Select a Plan My Profile Billing Global Set…" at bounding box center [432, 21] width 555 height 43
click at [392, 54] on div "Shipping Rules + New Settings" at bounding box center [432, 55] width 507 height 24
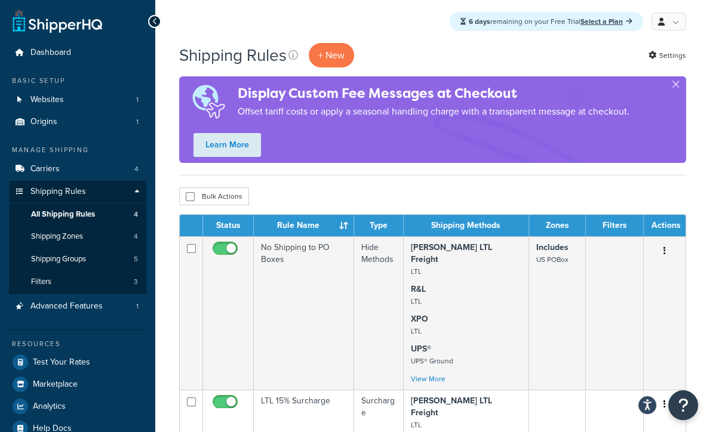
click at [384, 47] on div "Shipping Rules + New Settings" at bounding box center [432, 55] width 507 height 24
drag, startPoint x: 373, startPoint y: 190, endPoint x: 399, endPoint y: 186, distance: 26.0
click at [378, 190] on div "Bulk Actions Duplicate [GEOGRAPHIC_DATA]" at bounding box center [432, 196] width 507 height 18
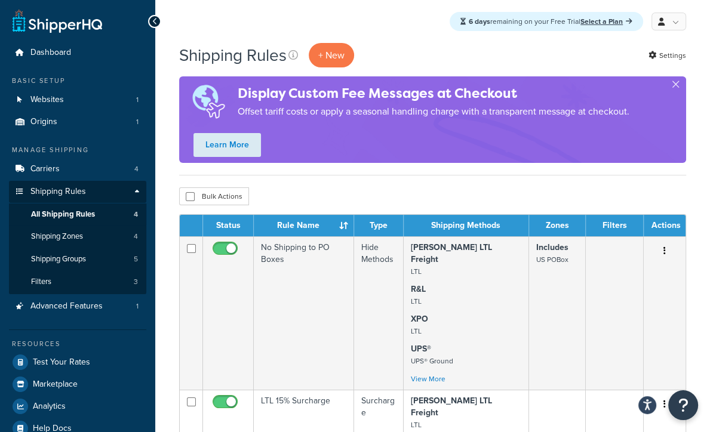
click at [460, 193] on div "Bulk Actions Duplicate [GEOGRAPHIC_DATA]" at bounding box center [432, 196] width 507 height 18
click at [345, 201] on div "Bulk Actions Duplicate [GEOGRAPHIC_DATA]" at bounding box center [432, 196] width 507 height 18
click at [195, 21] on div "6 days remaining on your Free Trial Select a Plan My Profile Billing Global Set…" at bounding box center [432, 21] width 555 height 43
click at [196, 27] on div "6 days remaining on your Free Trial Select a Plan My Profile Billing Global Set…" at bounding box center [432, 21] width 555 height 43
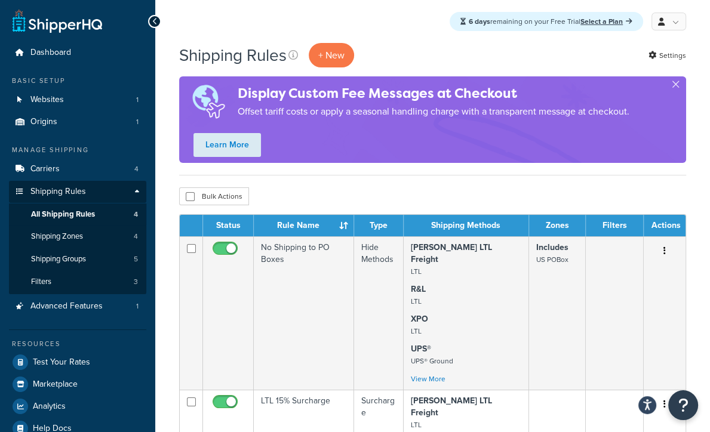
click at [190, 16] on div "6 days remaining on your Free Trial Select a Plan My Profile Billing Global Set…" at bounding box center [432, 21] width 555 height 43
click at [192, 16] on div "6 days remaining on your Free Trial Select a Plan My Profile Billing Global Set…" at bounding box center [432, 21] width 555 height 43
click at [356, 15] on div "6 days remaining on your Free Trial Select a Plan My Profile Billing Global Set…" at bounding box center [432, 21] width 555 height 43
click at [363, 29] on div "6 days remaining on your Free Trial Select a Plan My Profile Billing Global Set…" at bounding box center [432, 21] width 555 height 43
click at [380, 35] on div "6 days remaining on your Free Trial Select a Plan My Profile Billing Global Set…" at bounding box center [432, 21] width 555 height 43
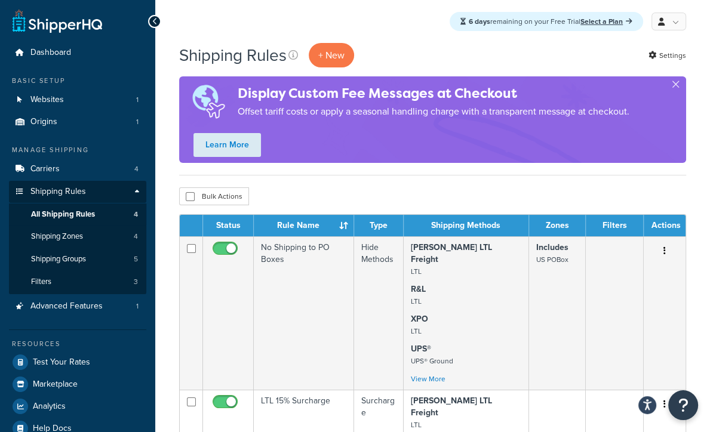
click at [383, 44] on div "Shipping Rules + New Settings" at bounding box center [432, 55] width 507 height 24
click at [377, 195] on div "Bulk Actions Duplicate [GEOGRAPHIC_DATA]" at bounding box center [432, 196] width 507 height 18
click at [392, 193] on div "Bulk Actions Duplicate [GEOGRAPHIC_DATA]" at bounding box center [432, 196] width 507 height 18
click at [346, 30] on div "6 days remaining on your Free Trial Select a Plan My Profile Billing Global Set…" at bounding box center [432, 21] width 555 height 43
click at [371, 38] on div "6 days remaining on your Free Trial Select a Plan My Profile Billing Global Set…" at bounding box center [432, 21] width 555 height 43
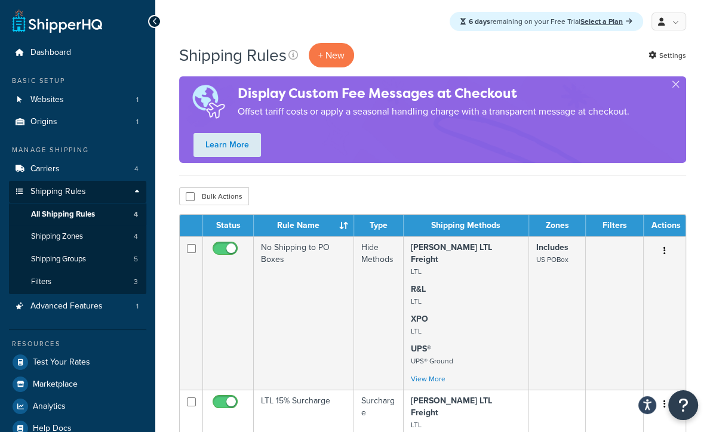
click at [387, 40] on div "6 days remaining on your Free Trial Select a Plan My Profile Billing Global Set…" at bounding box center [432, 21] width 555 height 43
click at [382, 30] on div "6 days remaining on your Free Trial Select a Plan My Profile Billing Global Set…" at bounding box center [432, 21] width 555 height 43
